Goal: Task Accomplishment & Management: Use online tool/utility

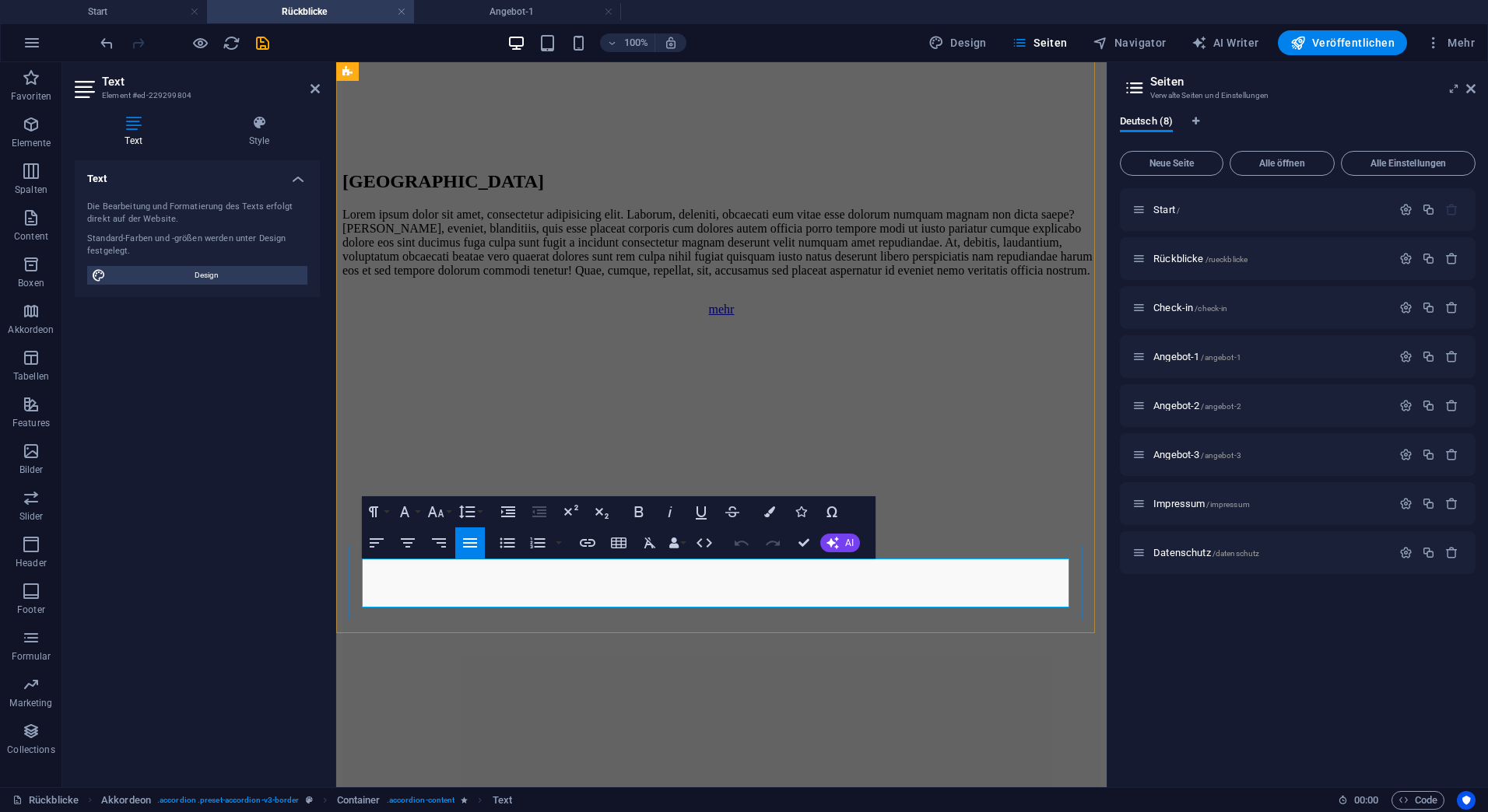
scroll to position [4175, 0]
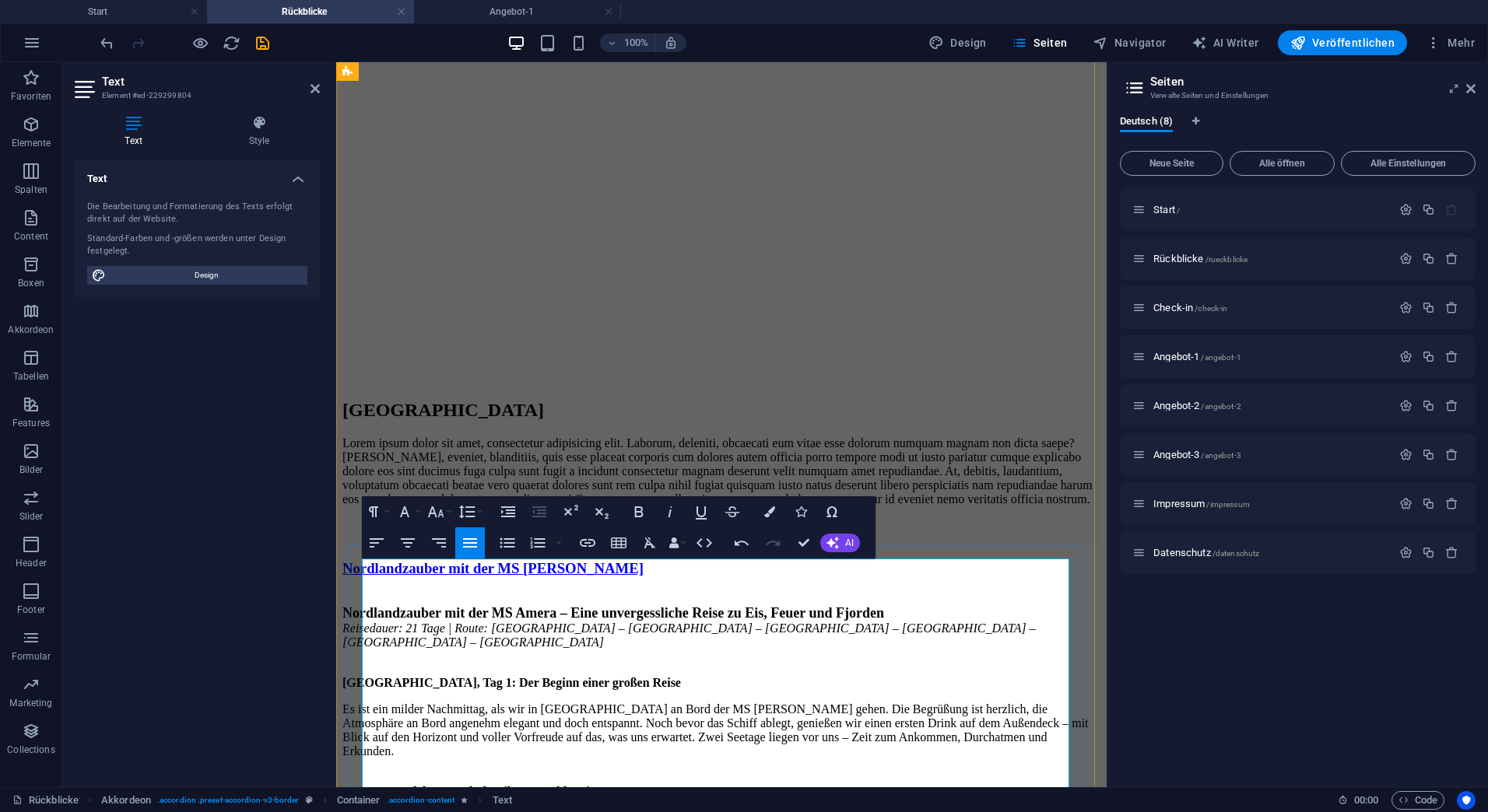
scroll to position [4253, 0]
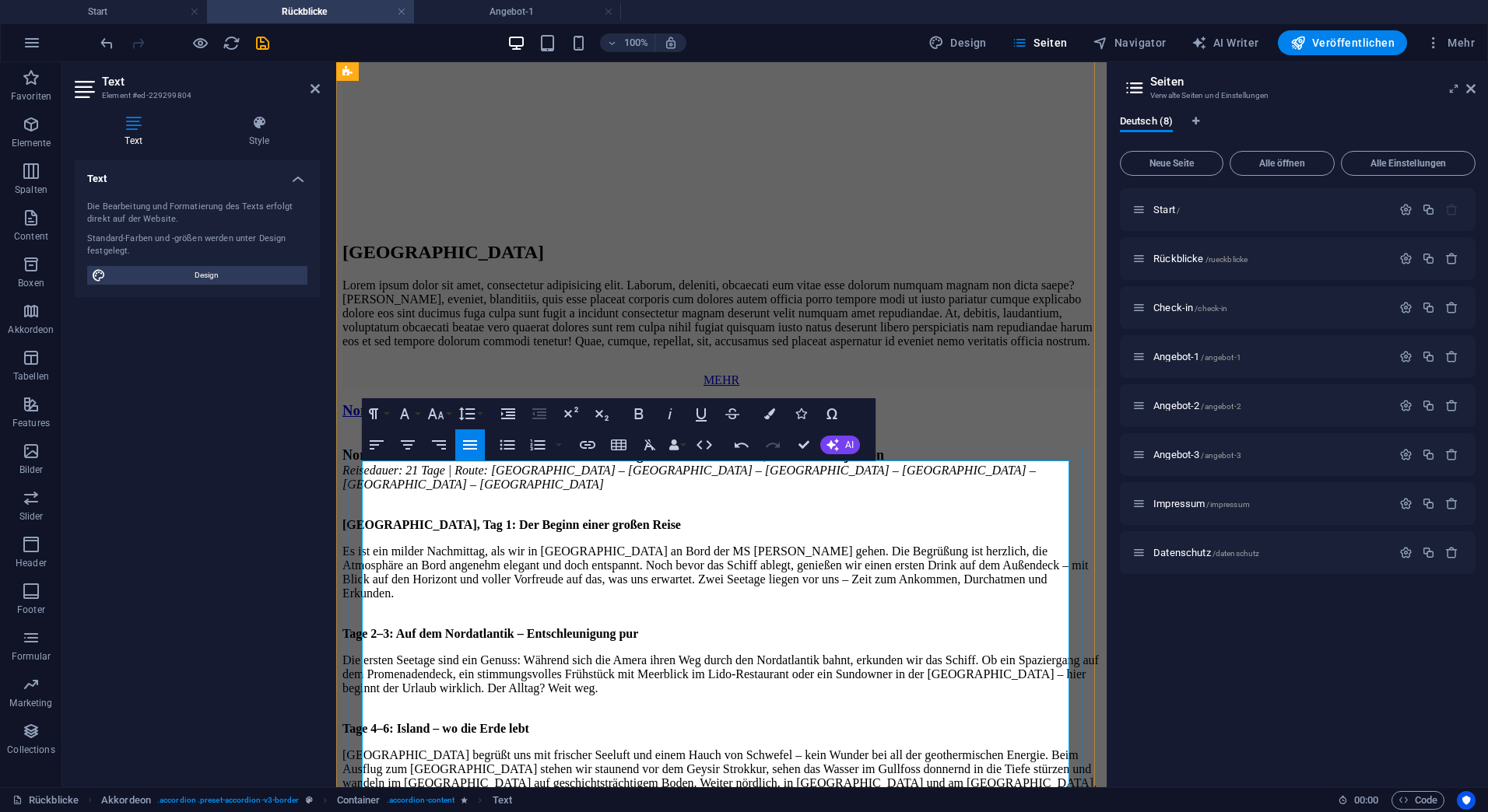
scroll to position [4408, 0]
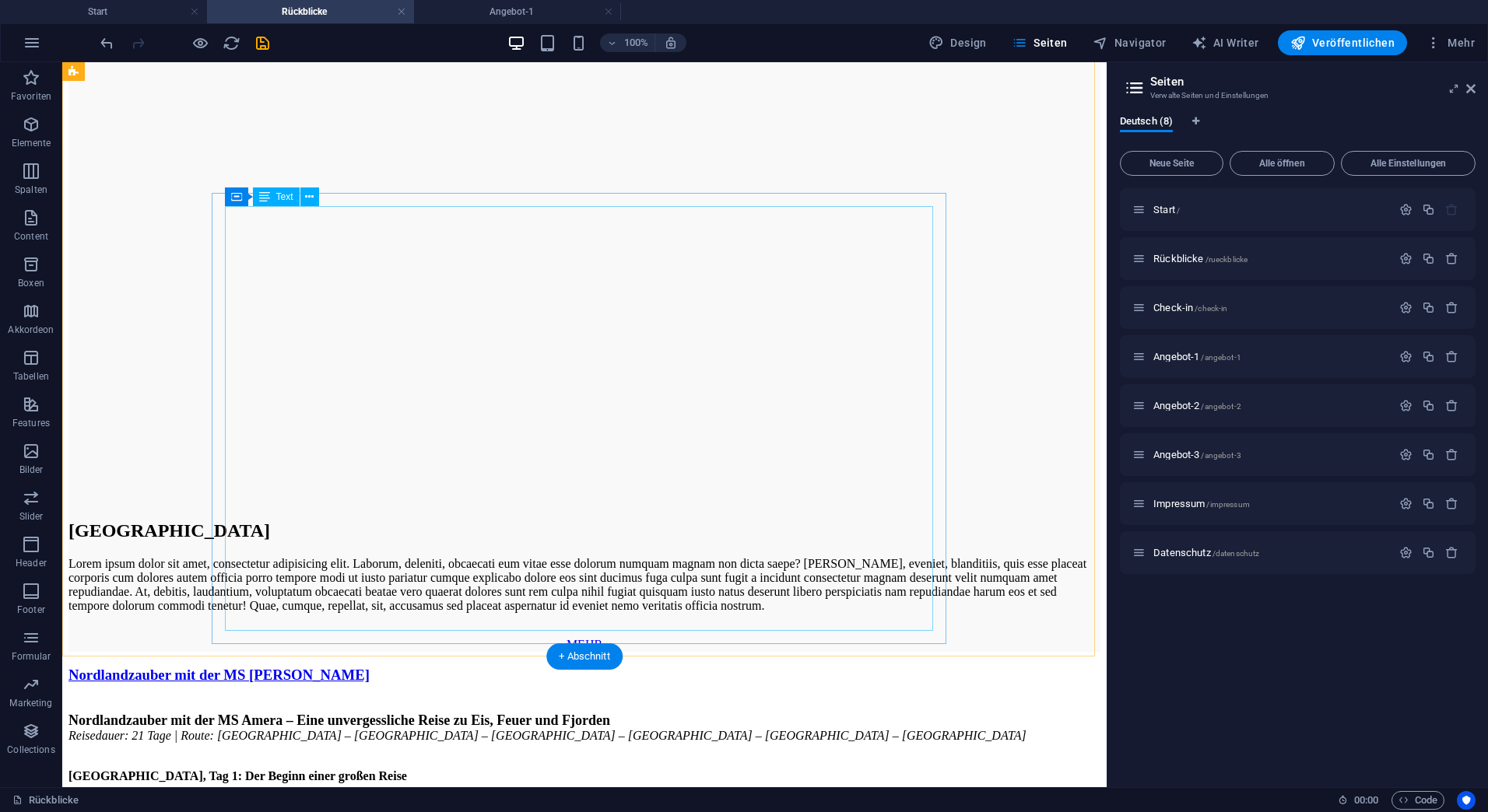
scroll to position [4206, 0]
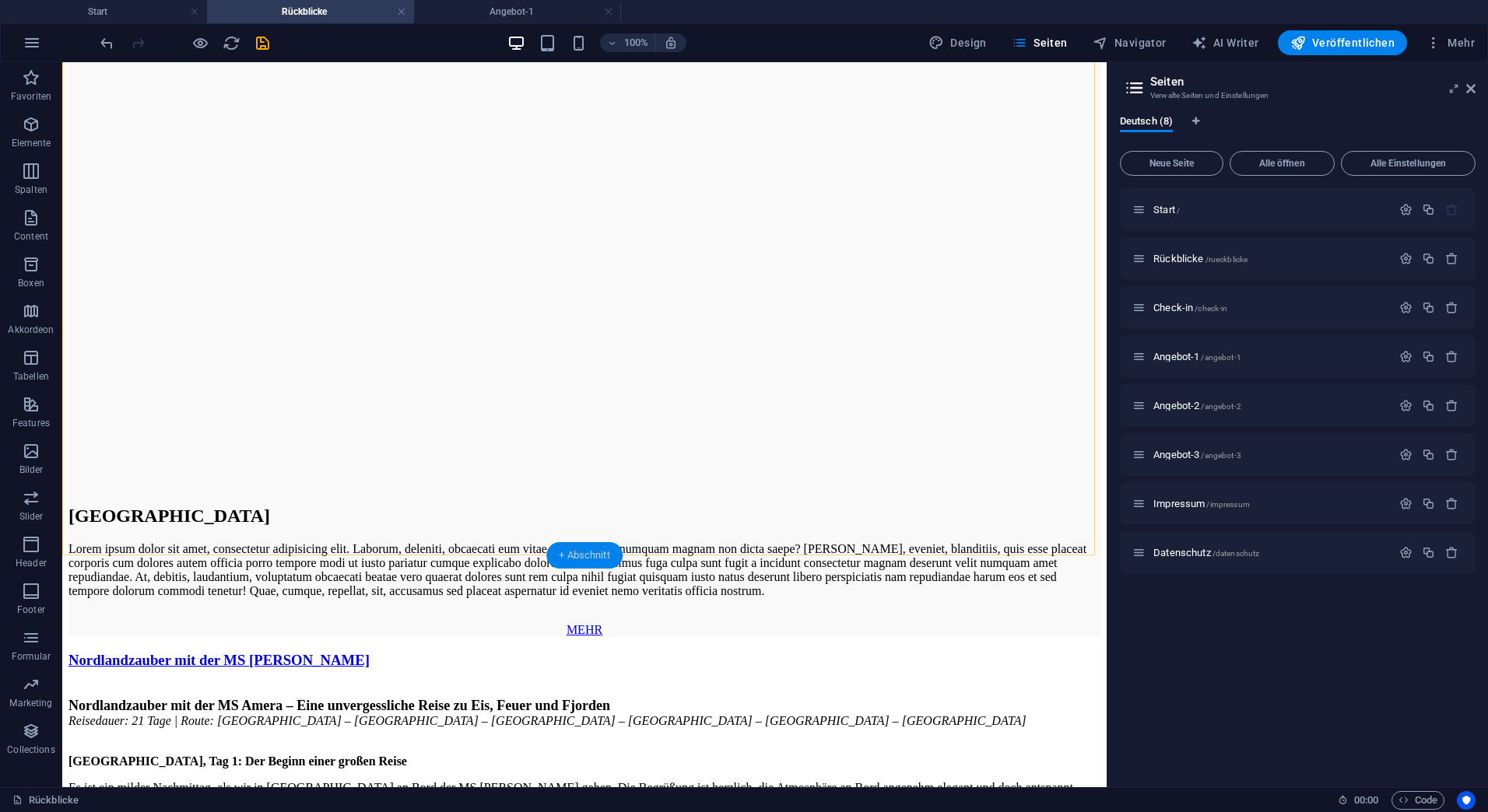
click at [593, 553] on div "+ Abschnitt" at bounding box center [584, 555] width 76 height 26
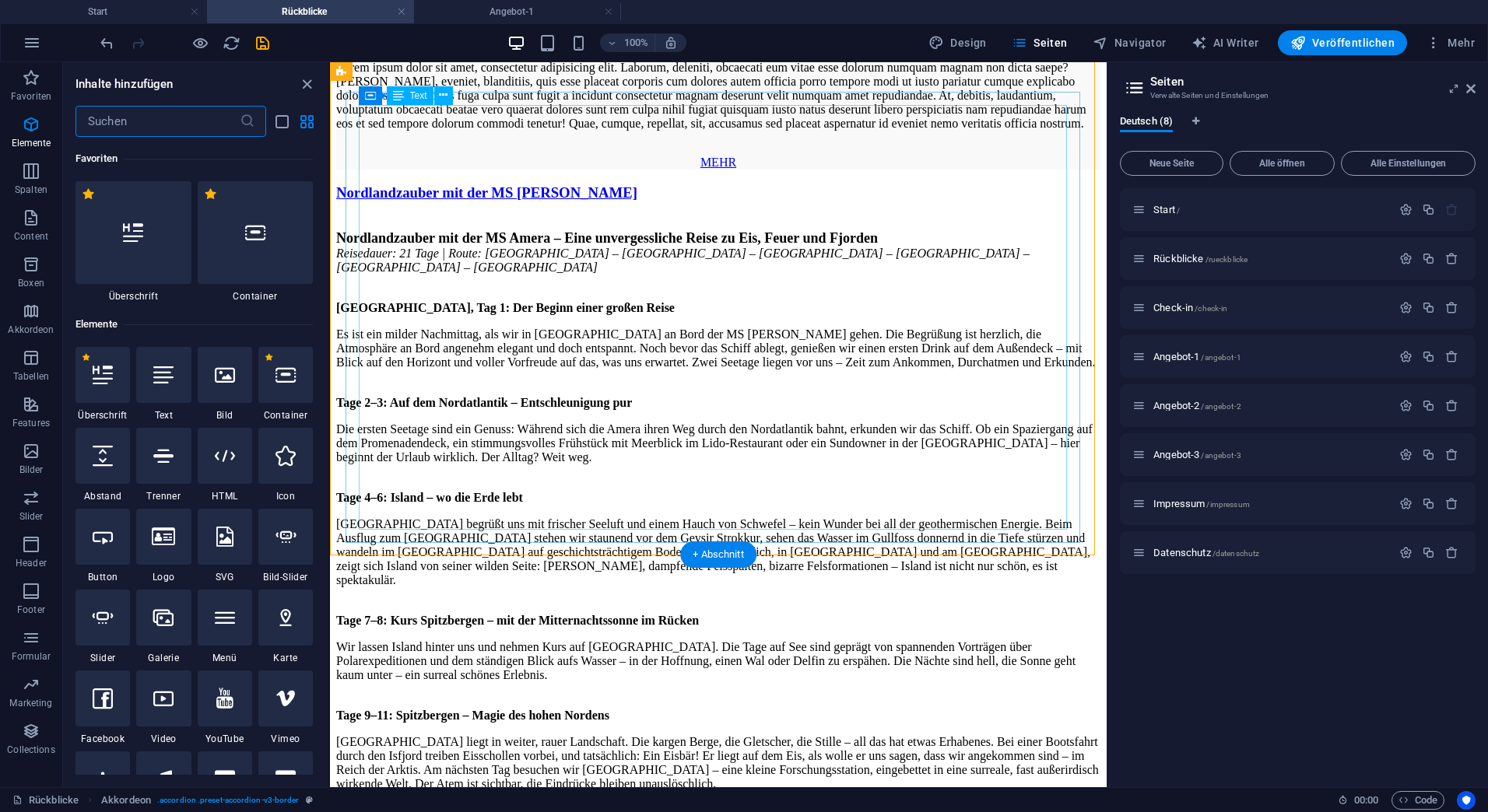
scroll to position [2722, 0]
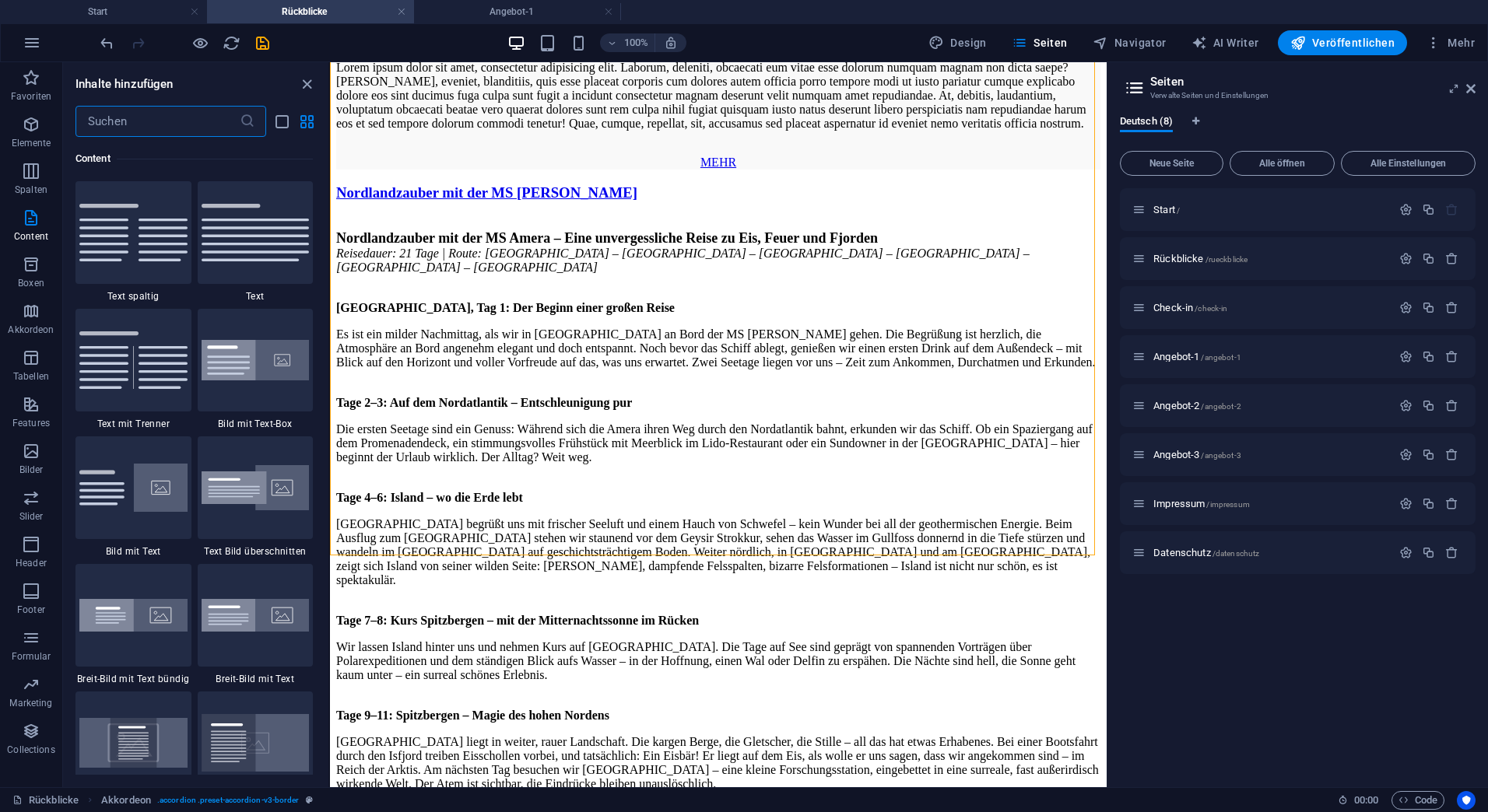
click at [158, 121] on input "text" at bounding box center [157, 121] width 164 height 31
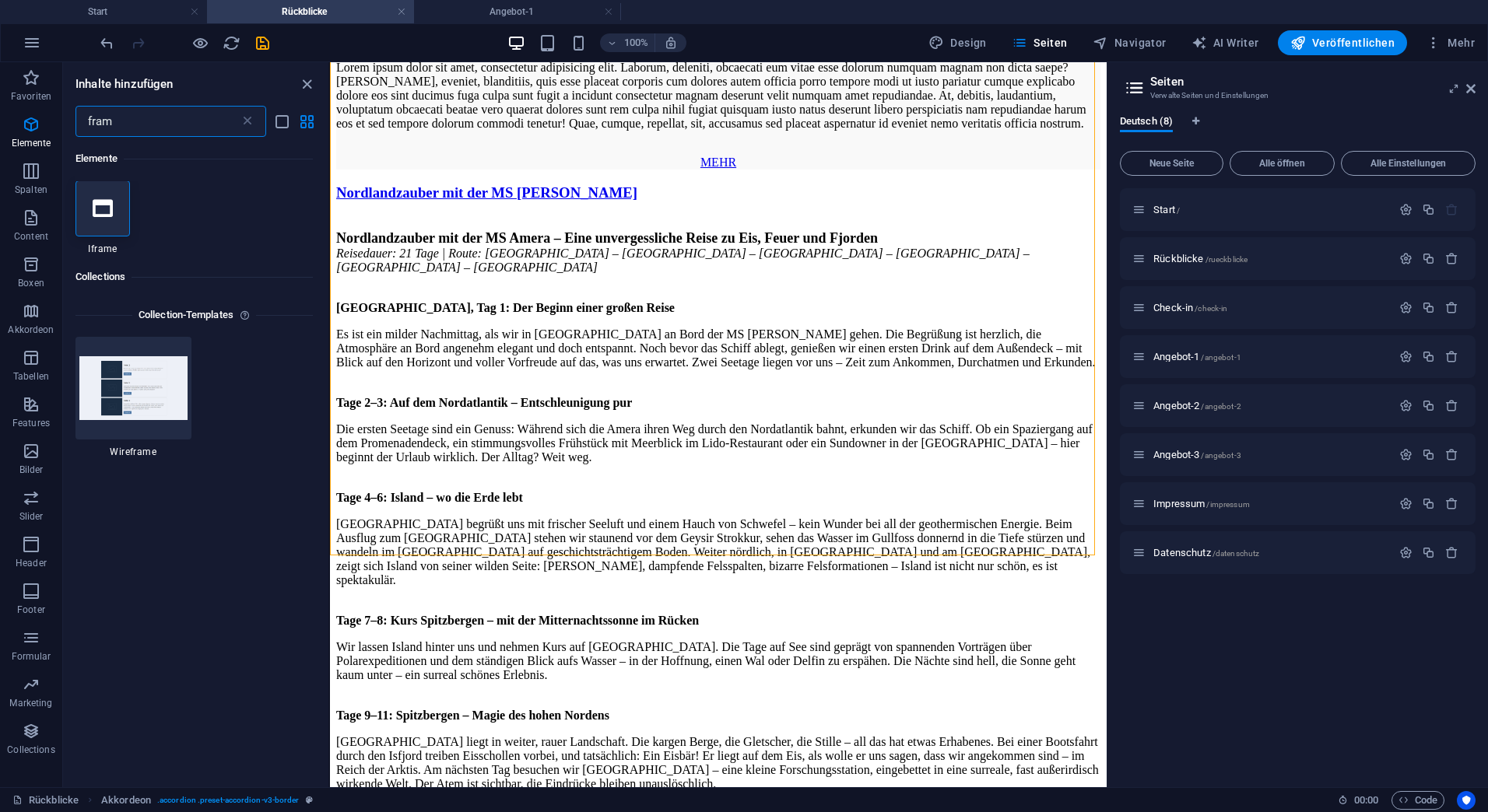
scroll to position [0, 0]
type input "frame"
click at [95, 209] on icon at bounding box center [103, 209] width 21 height 21
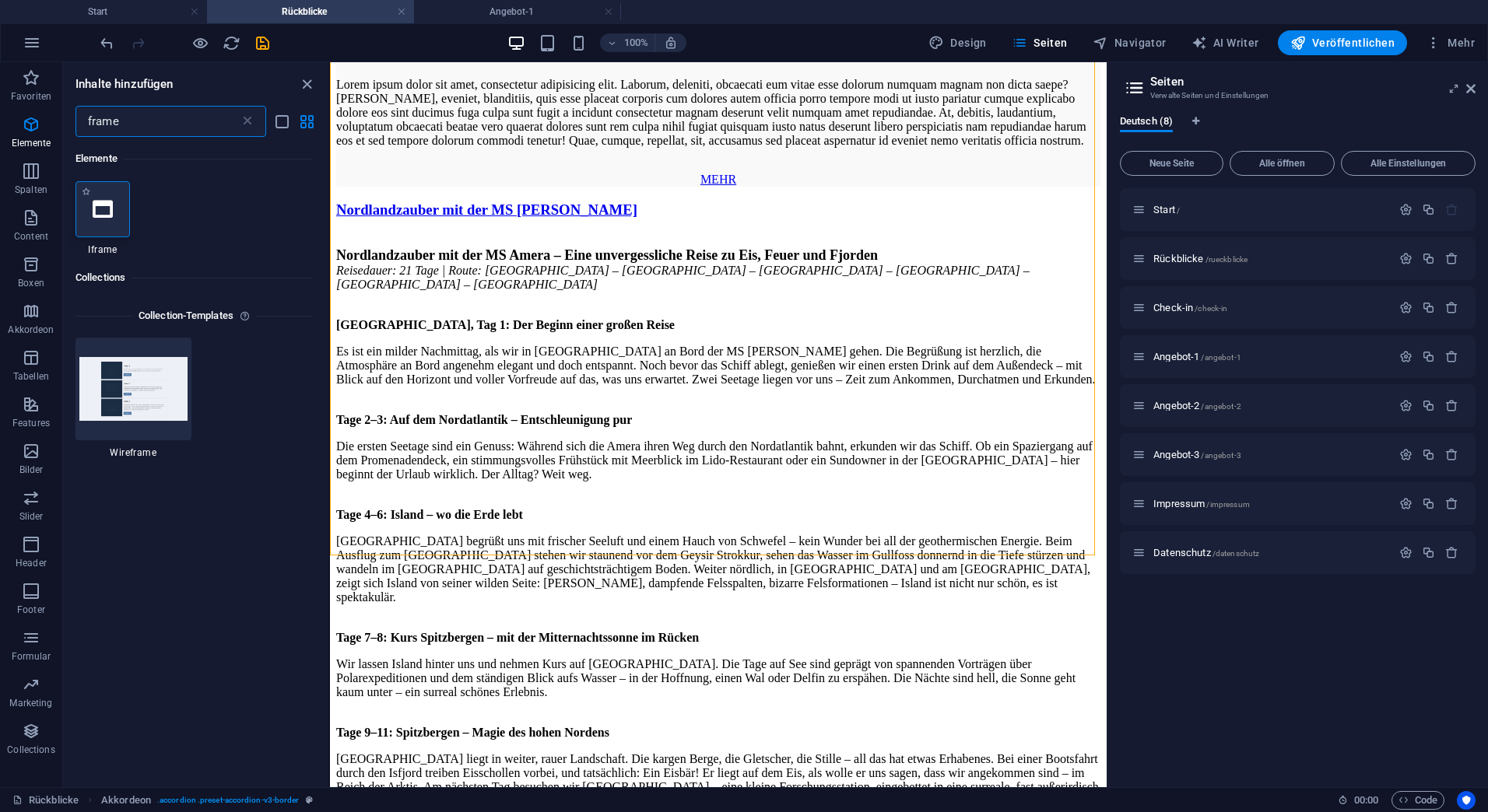
select select "%"
select select "px"
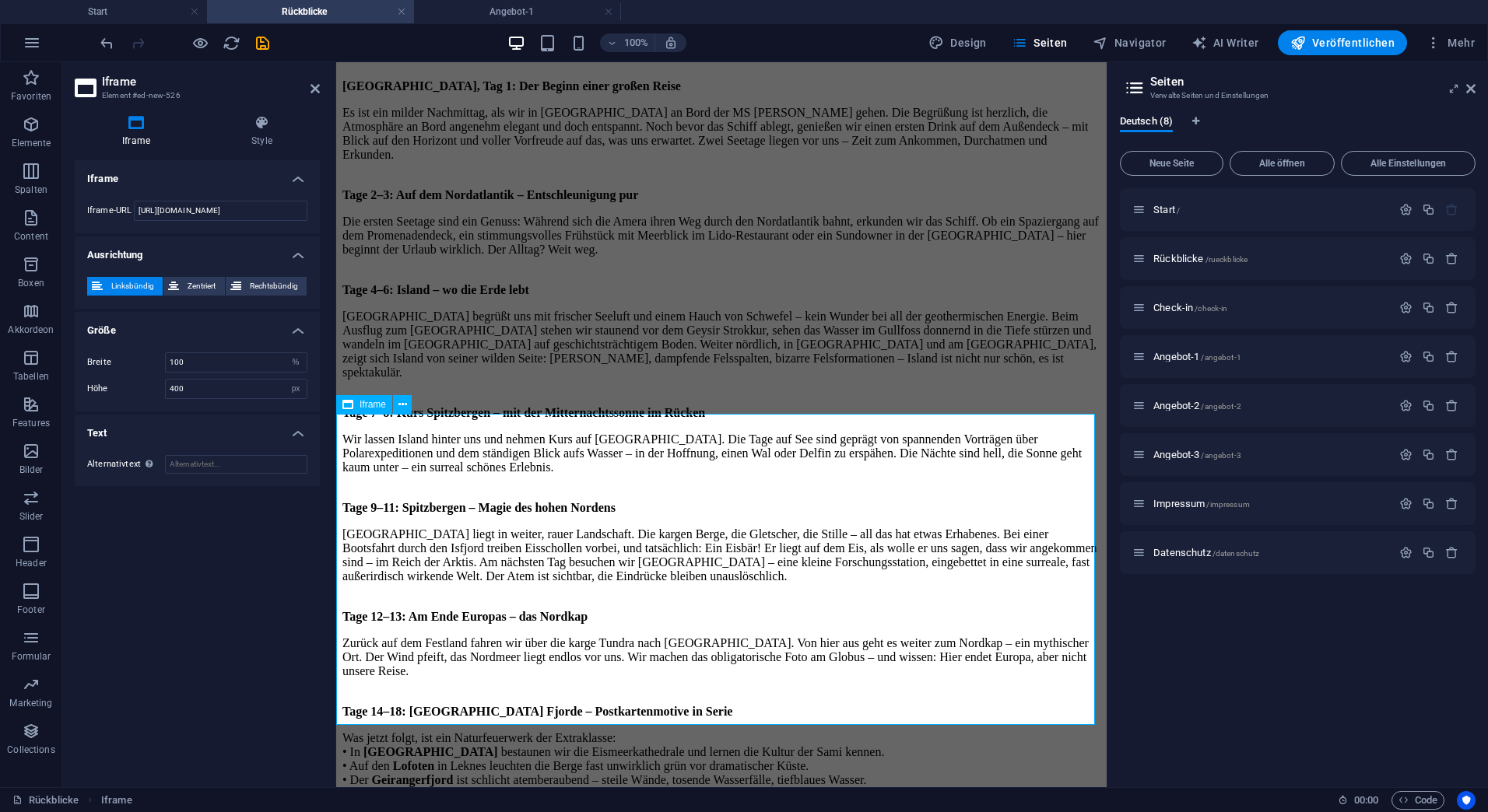
scroll to position [4860, 0]
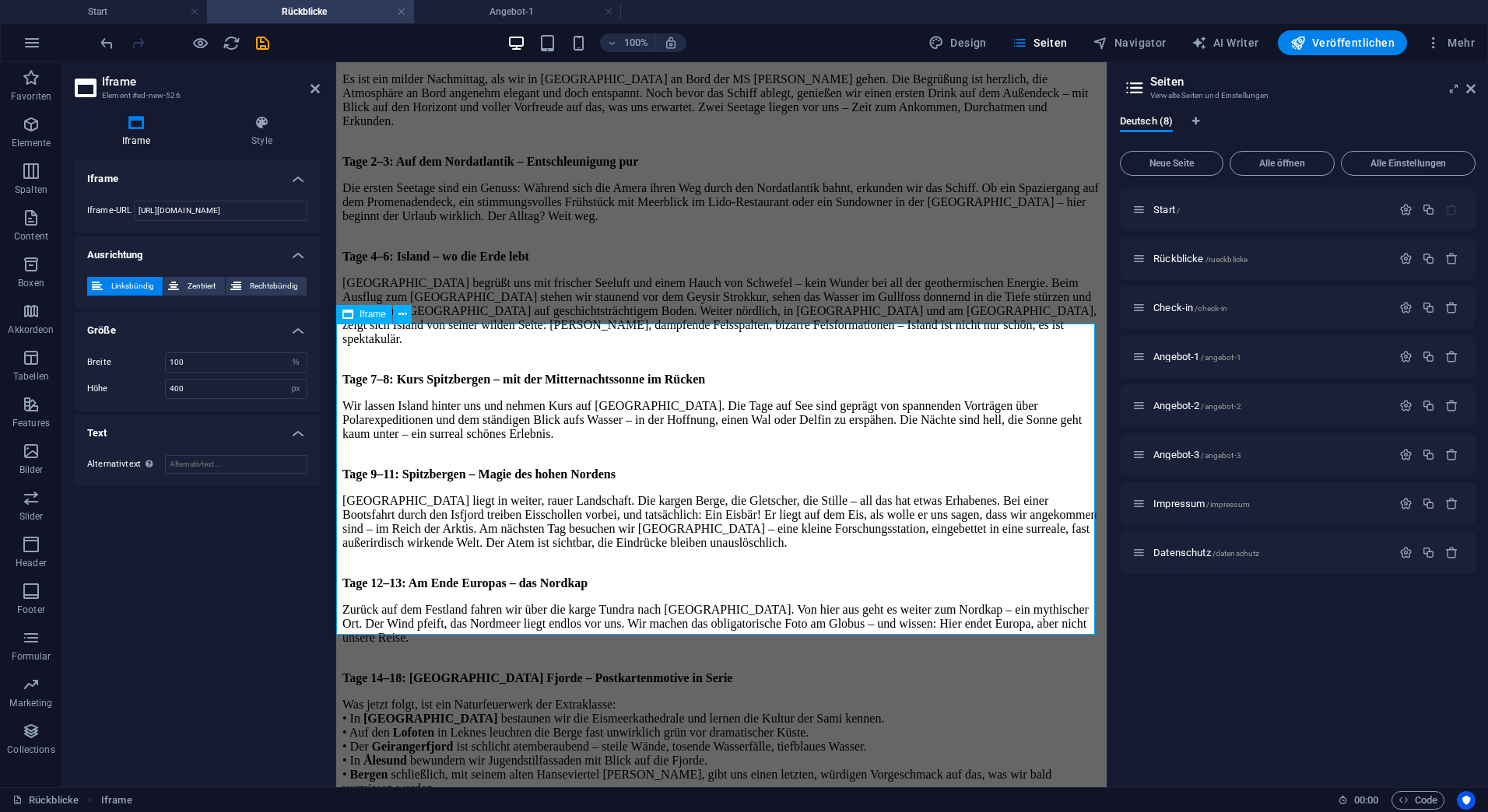
drag, startPoint x: 272, startPoint y: 209, endPoint x: 119, endPoint y: 210, distance: 153.0
click at [120, 210] on div "Iframe-URL [URL][DOMAIN_NAME]" at bounding box center [197, 211] width 220 height 21
paste input "[DOMAIN_NAME][URL][DATE]"
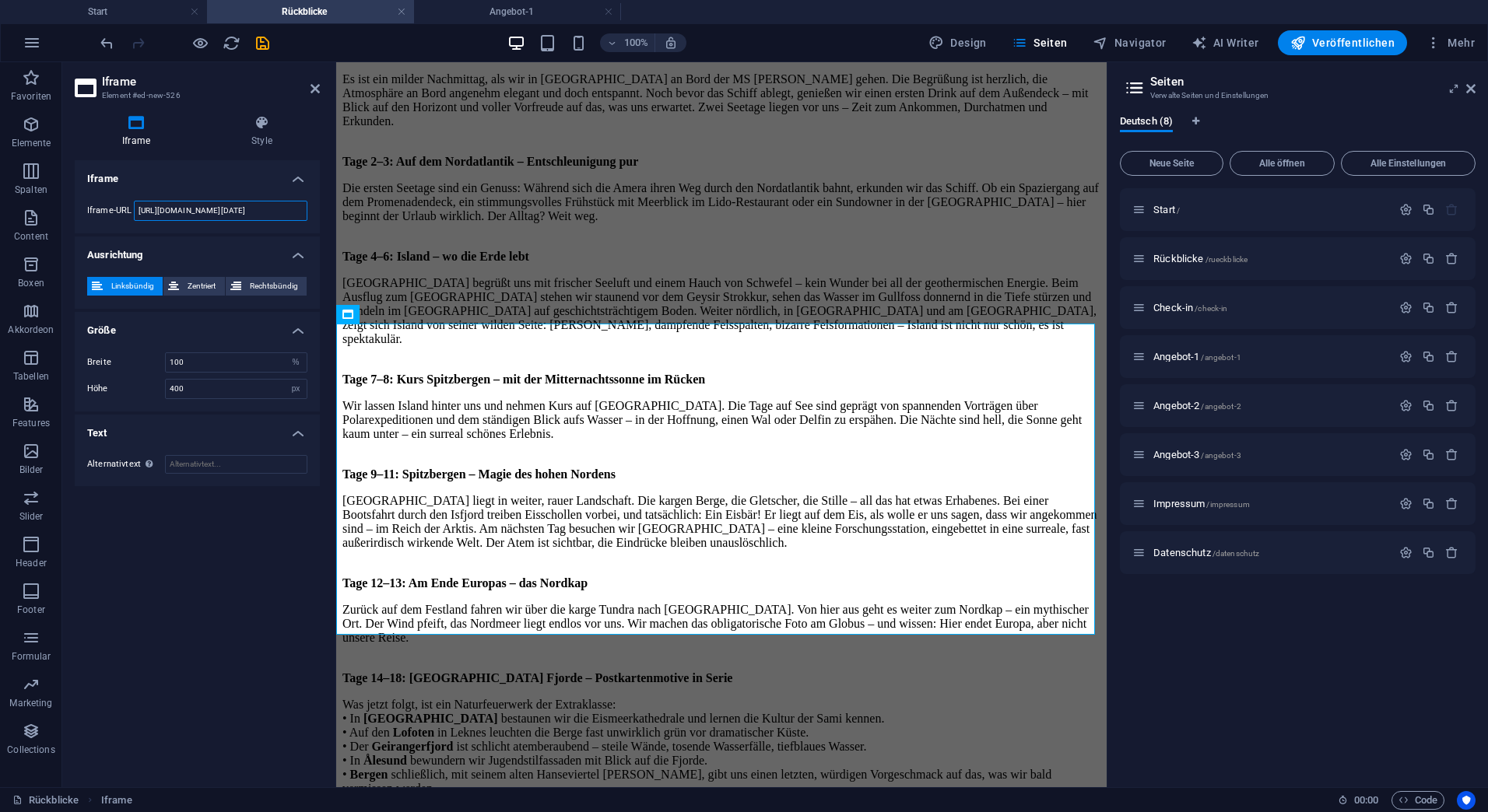
drag, startPoint x: 246, startPoint y: 212, endPoint x: 148, endPoint y: 212, distance: 98.0
click at [148, 212] on input "[URL][DOMAIN_NAME][DATE]" at bounding box center [220, 211] width 174 height 21
click at [208, 213] on input "[URL][DOMAIN_NAME][DATE]" at bounding box center [220, 211] width 174 height 21
drag, startPoint x: 238, startPoint y: 211, endPoint x: 142, endPoint y: 213, distance: 96.0
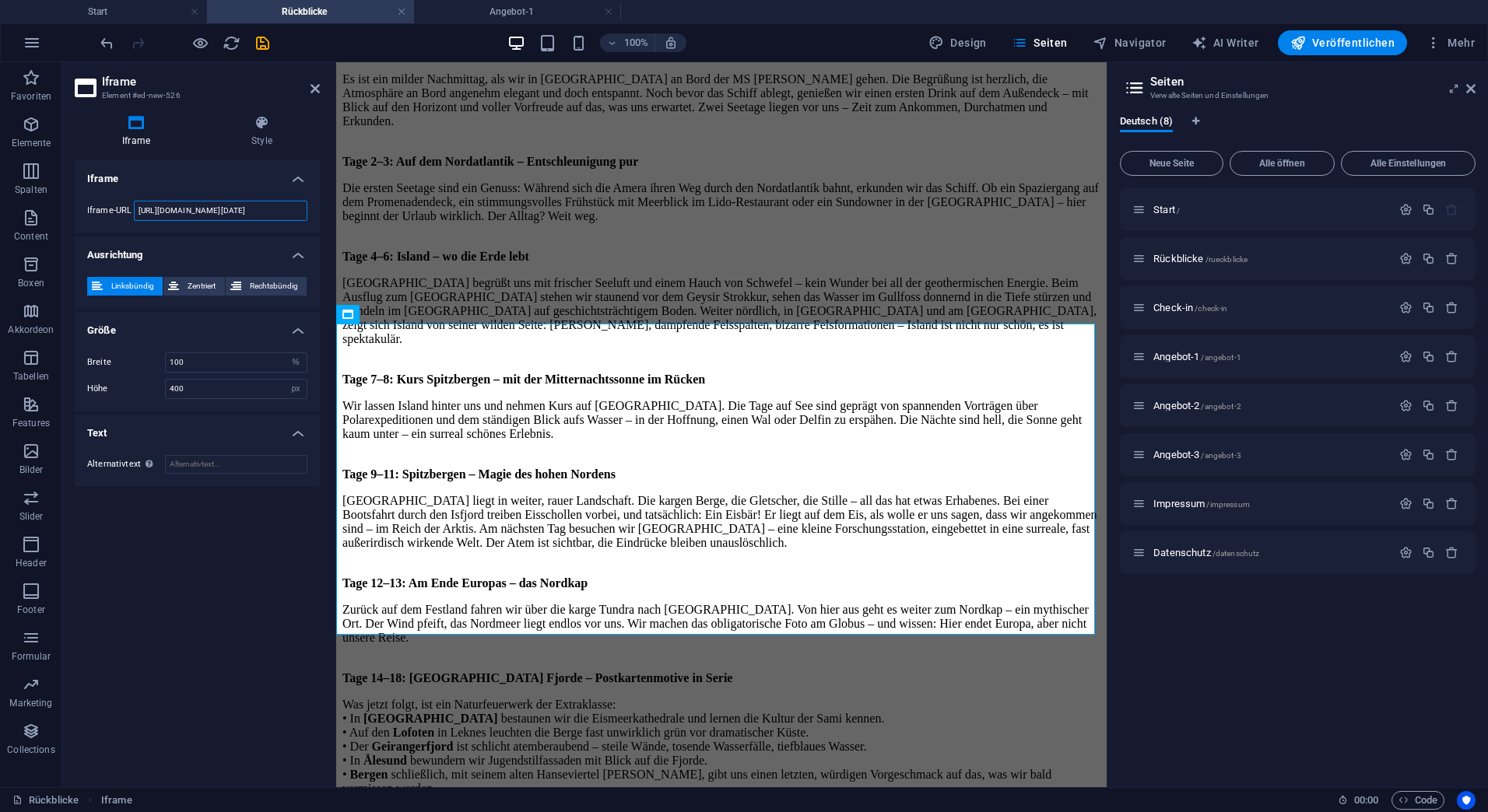
click at [142, 213] on input "[URL][DOMAIN_NAME][DATE]" at bounding box center [220, 211] width 174 height 21
click at [283, 208] on input "[URL][DOMAIN_NAME][DATE]" at bounding box center [220, 211] width 174 height 21
drag, startPoint x: 597, startPoint y: 270, endPoint x: 398, endPoint y: 215, distance: 206.5
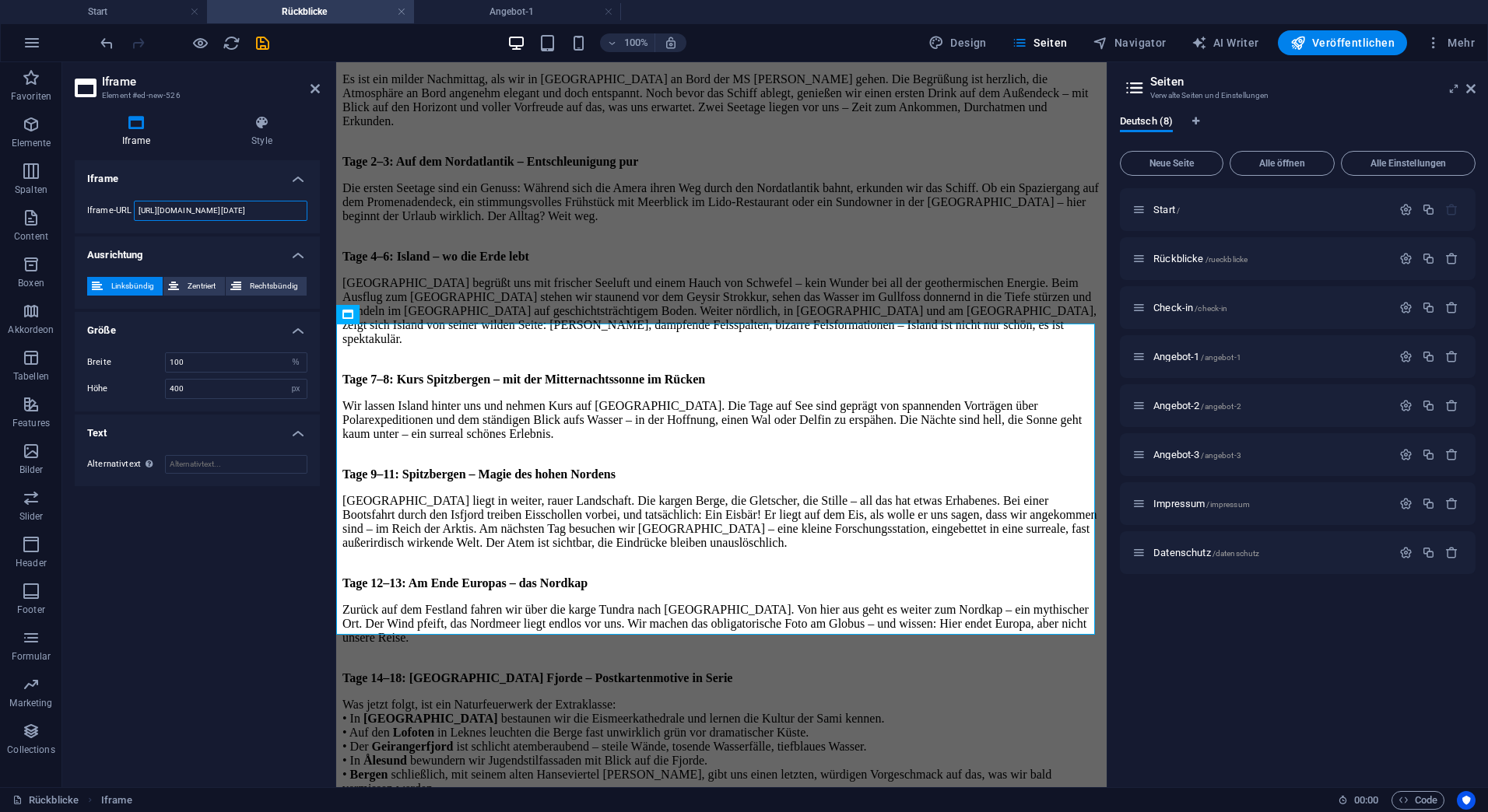
click at [288, 208] on input "[URL][DOMAIN_NAME][DATE]" at bounding box center [220, 211] width 174 height 21
type input "[URL][DOMAIN_NAME][DATE]"
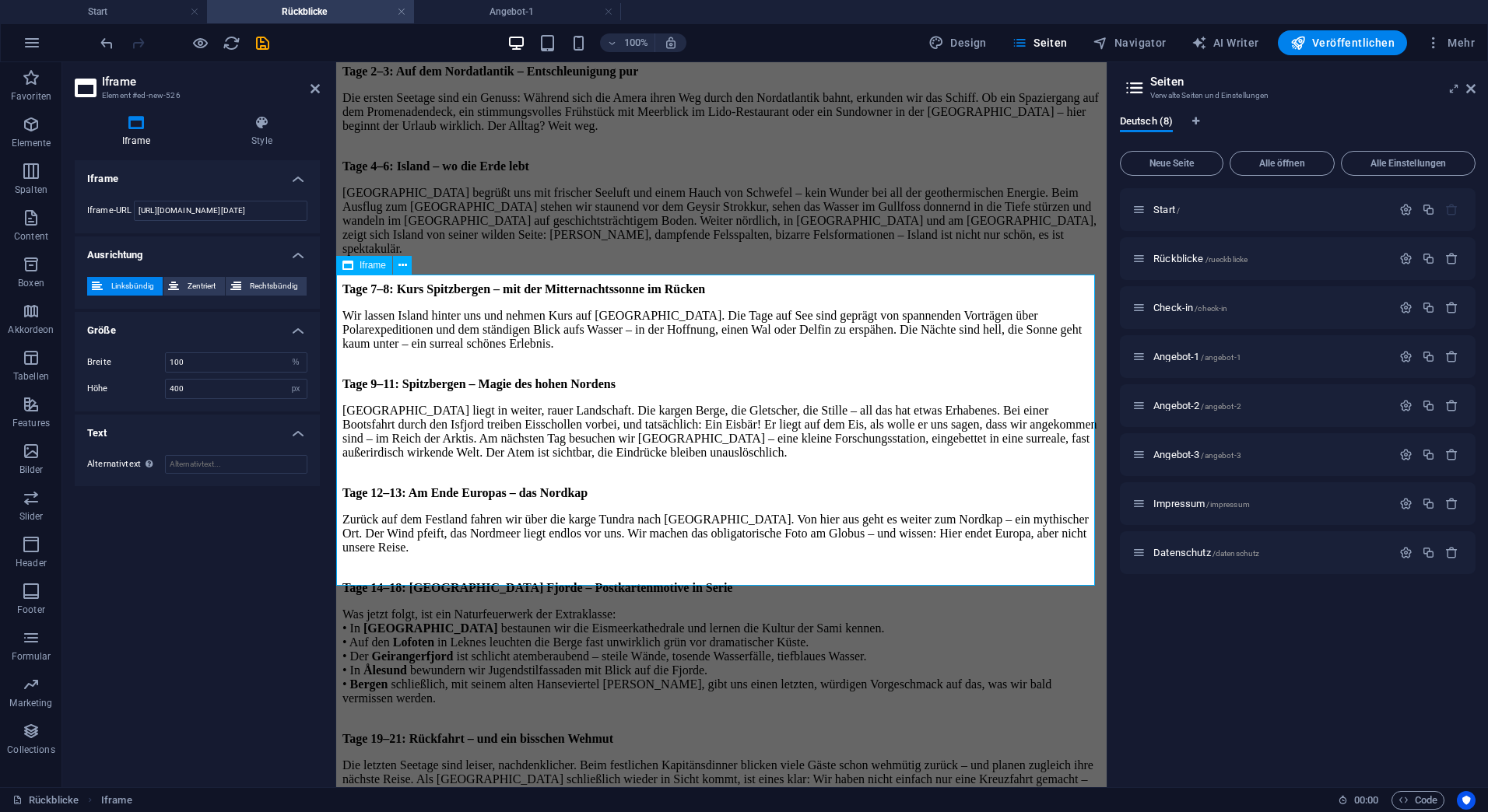
scroll to position [4951, 0]
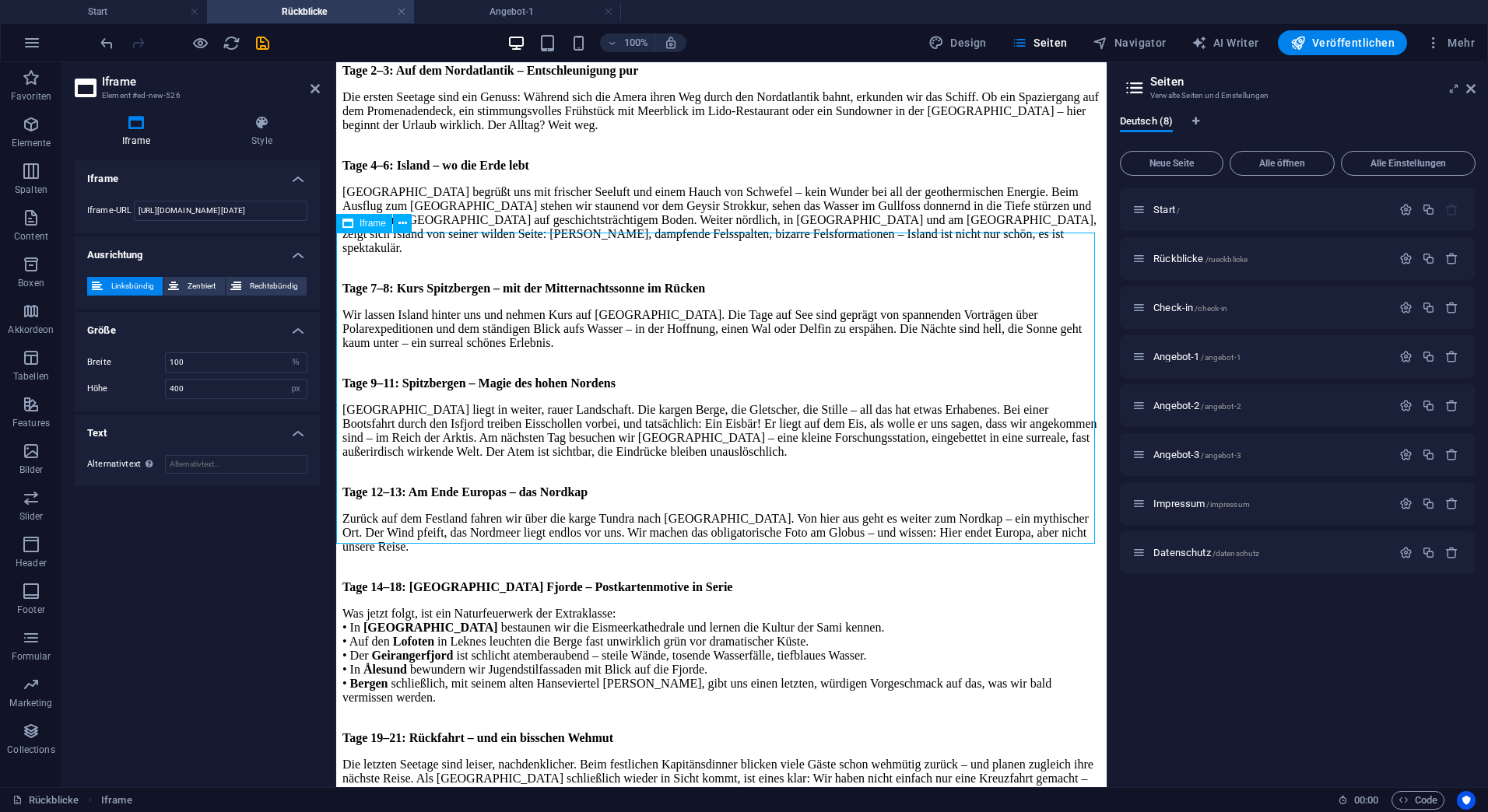
drag, startPoint x: 1089, startPoint y: 363, endPoint x: 1092, endPoint y: 433, distance: 70.1
drag, startPoint x: 1089, startPoint y: 372, endPoint x: 1089, endPoint y: 451, distance: 79.0
click at [198, 42] on icon "button" at bounding box center [200, 43] width 18 height 18
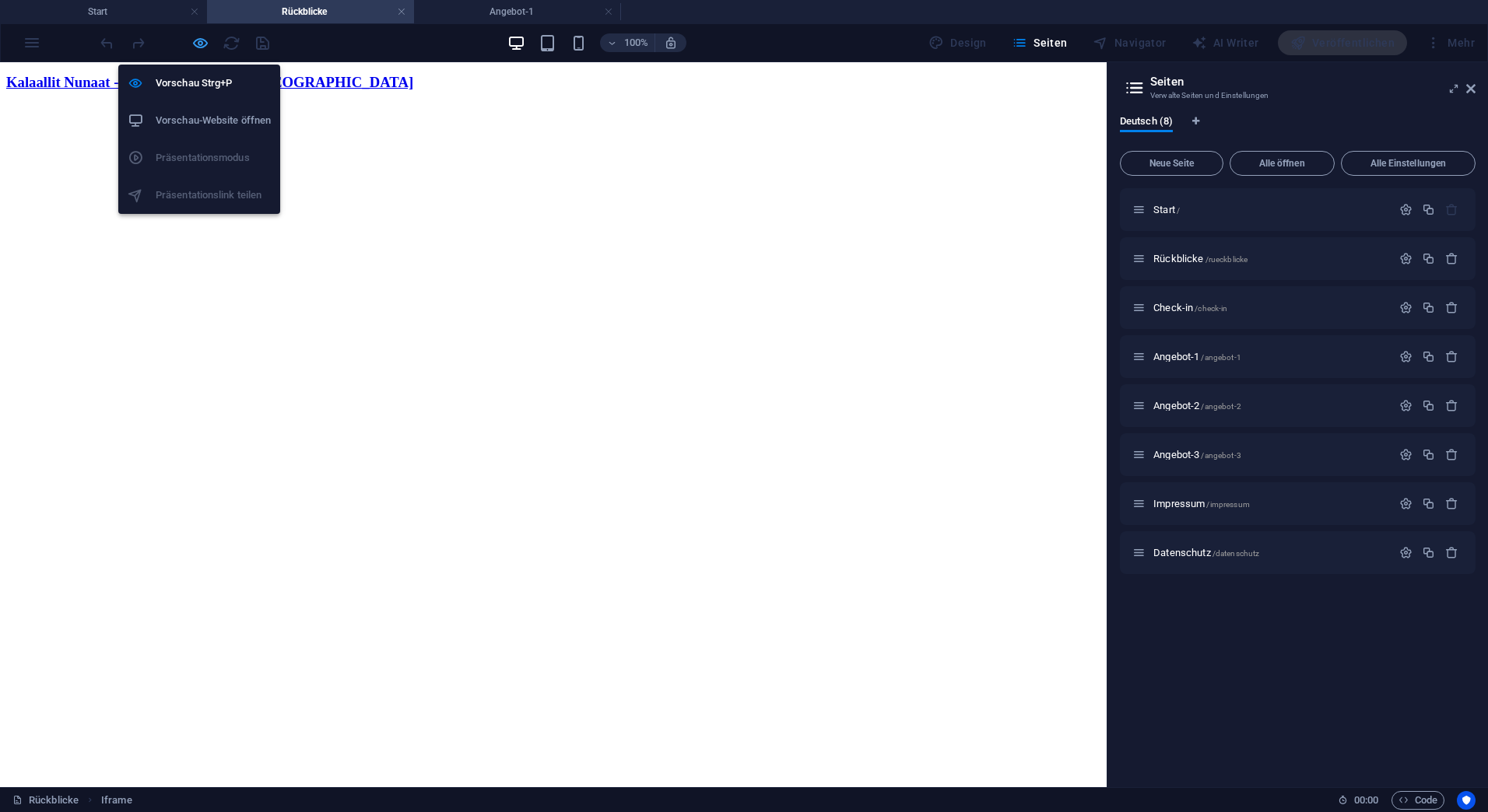
scroll to position [1406, 0]
